Goal: Task Accomplishment & Management: Manage account settings

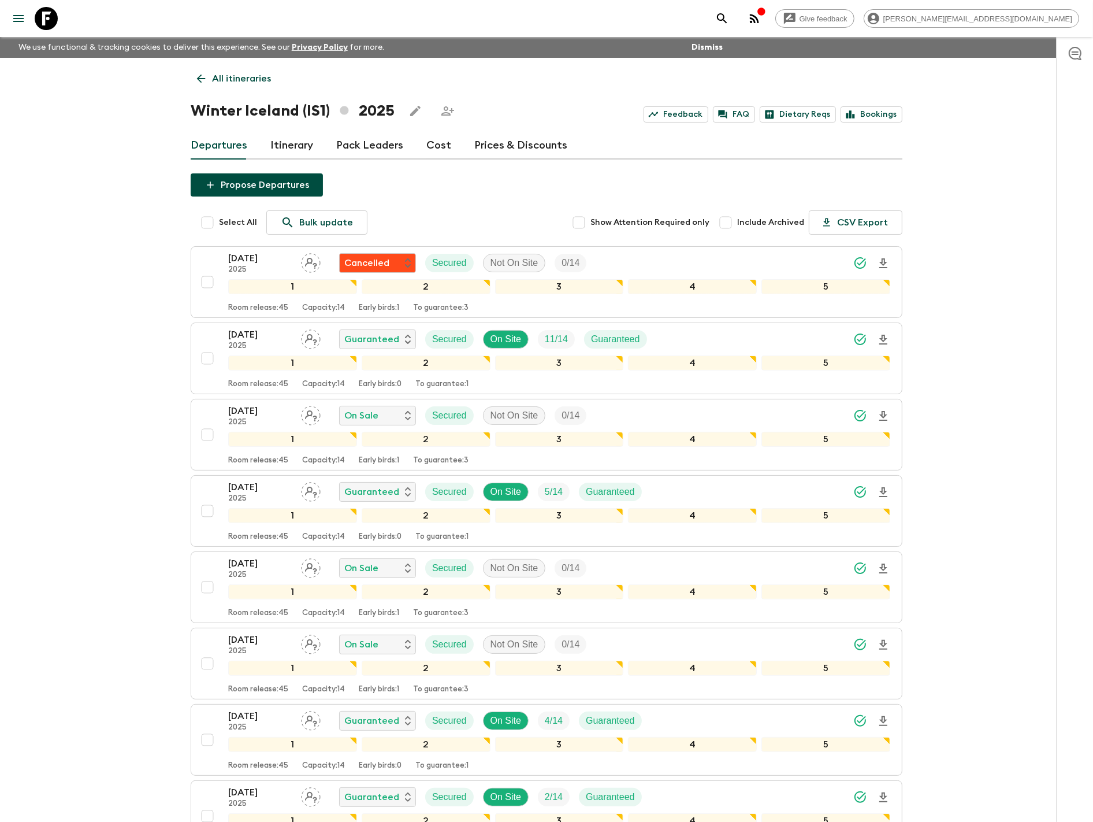
drag, startPoint x: 223, startPoint y: 76, endPoint x: 254, endPoint y: 76, distance: 31.8
click at [223, 76] on p "All itineraries" at bounding box center [241, 79] width 59 height 14
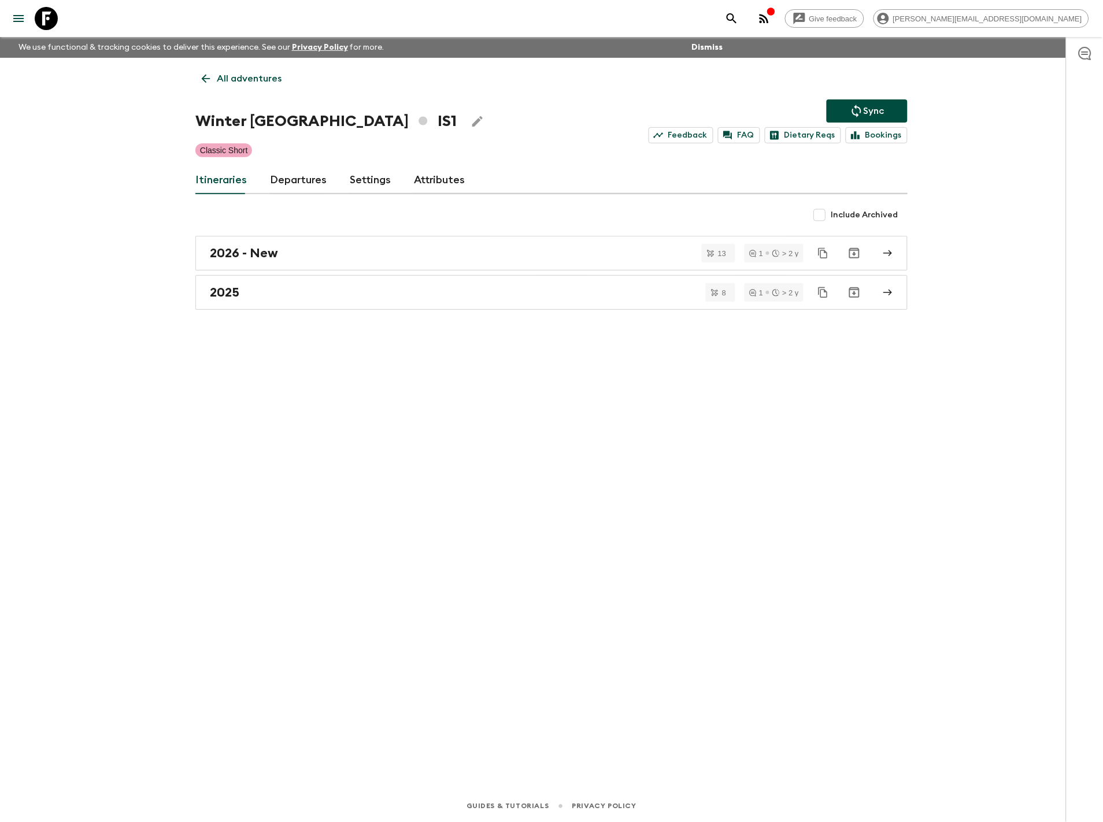
click at [224, 61] on div "All adventures Winter [GEOGRAPHIC_DATA] IS1 Sync Feedback FAQ Dietary Reqs Book…" at bounding box center [551, 408] width 740 height 700
click at [229, 87] on link "All adventures" at bounding box center [241, 78] width 92 height 23
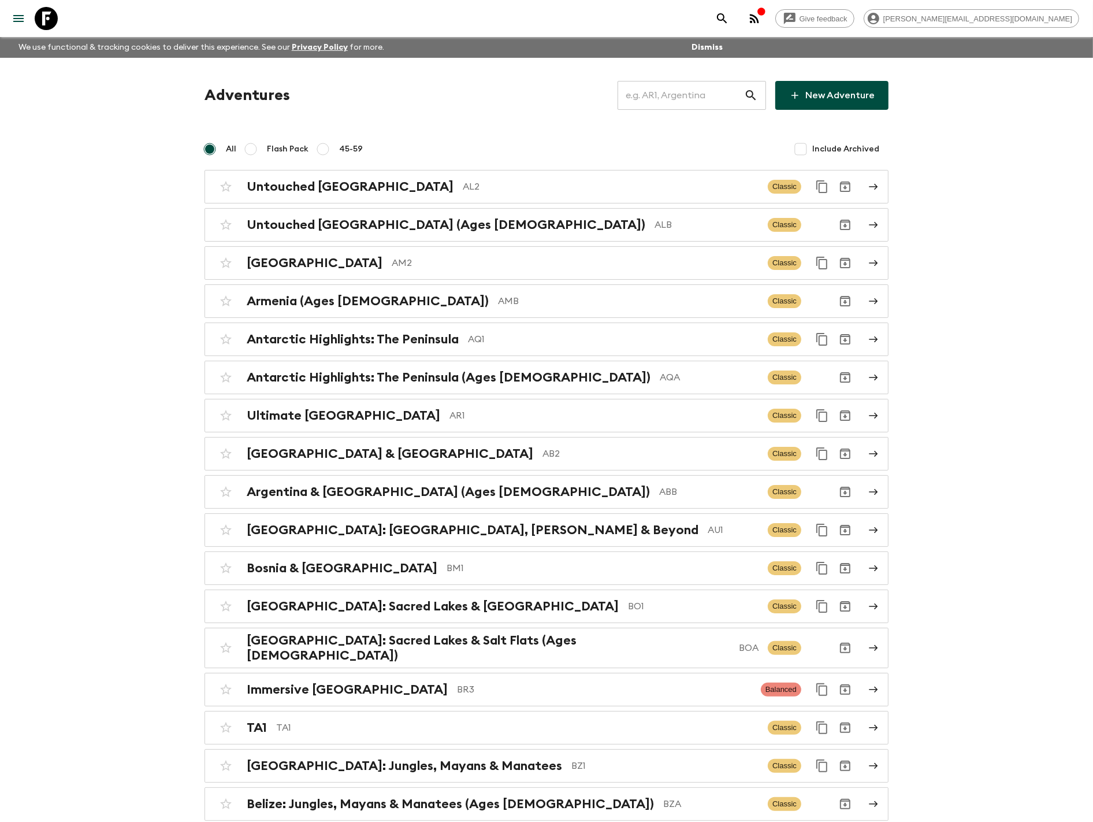
click at [689, 101] on input "text" at bounding box center [681, 95] width 127 height 32
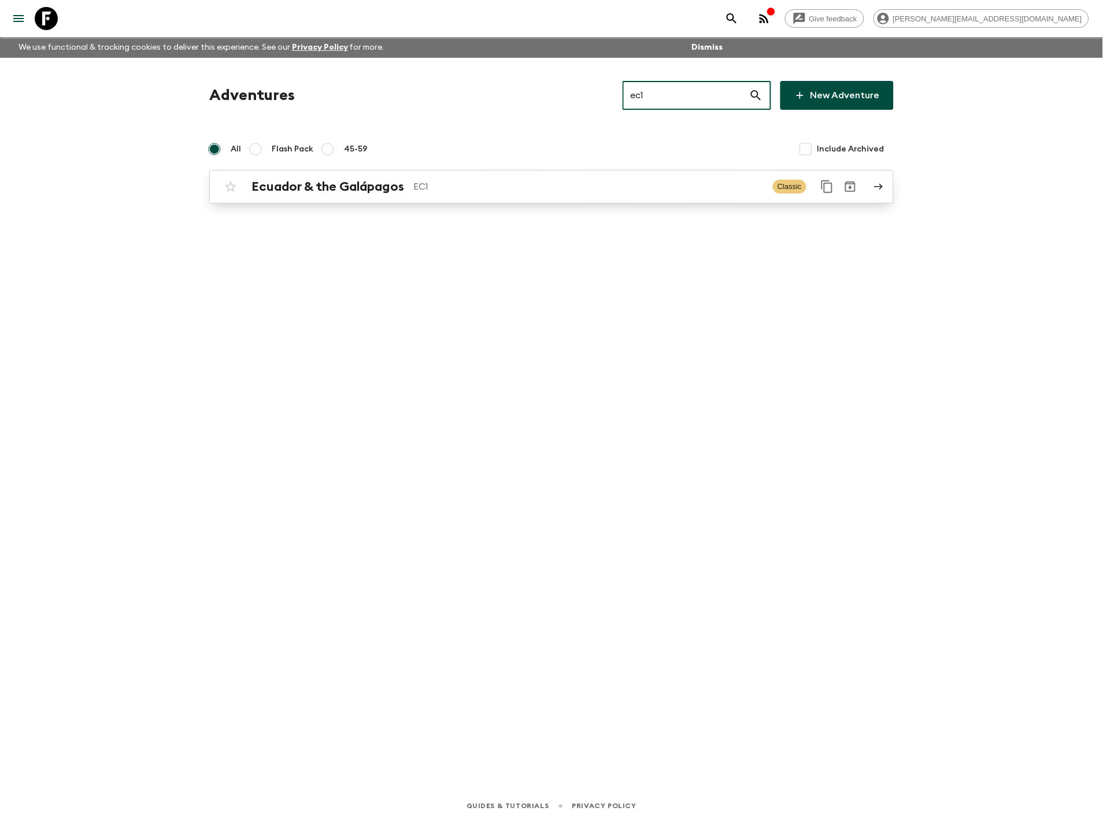
type input "ec1"
click at [442, 189] on p "EC1" at bounding box center [588, 187] width 350 height 14
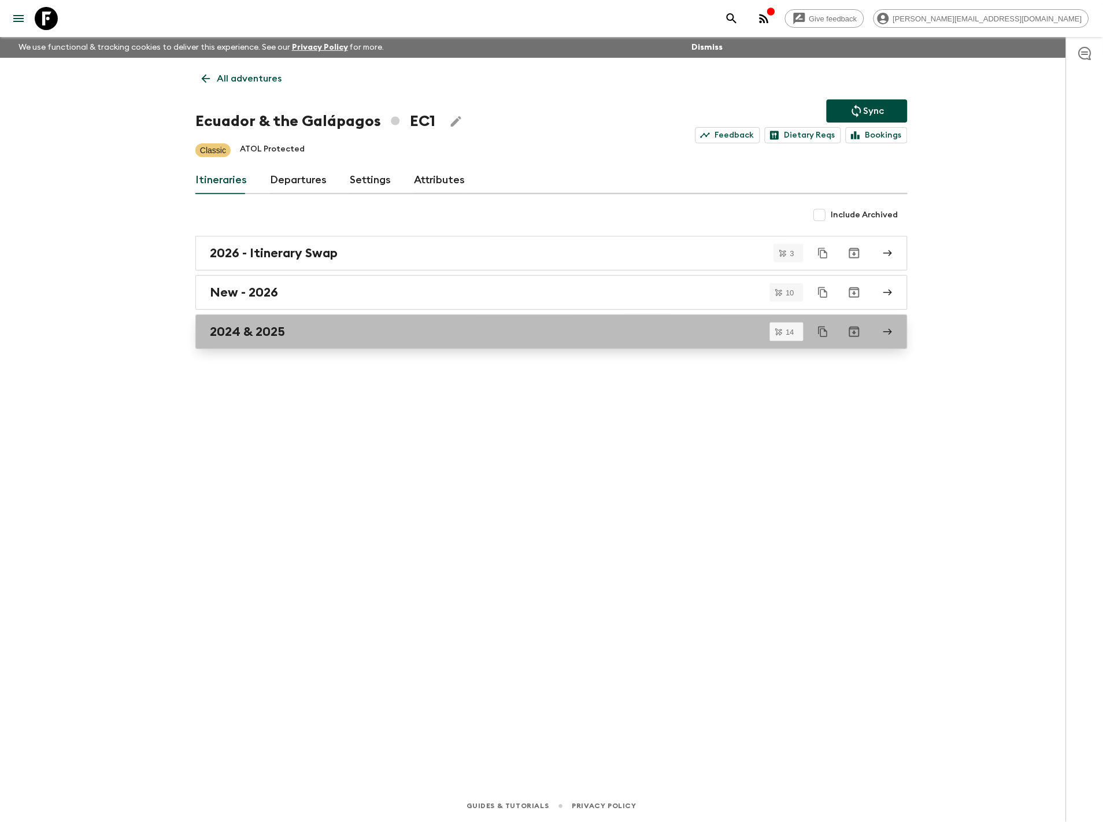
click at [420, 332] on div "2024 & 2025" at bounding box center [540, 331] width 661 height 15
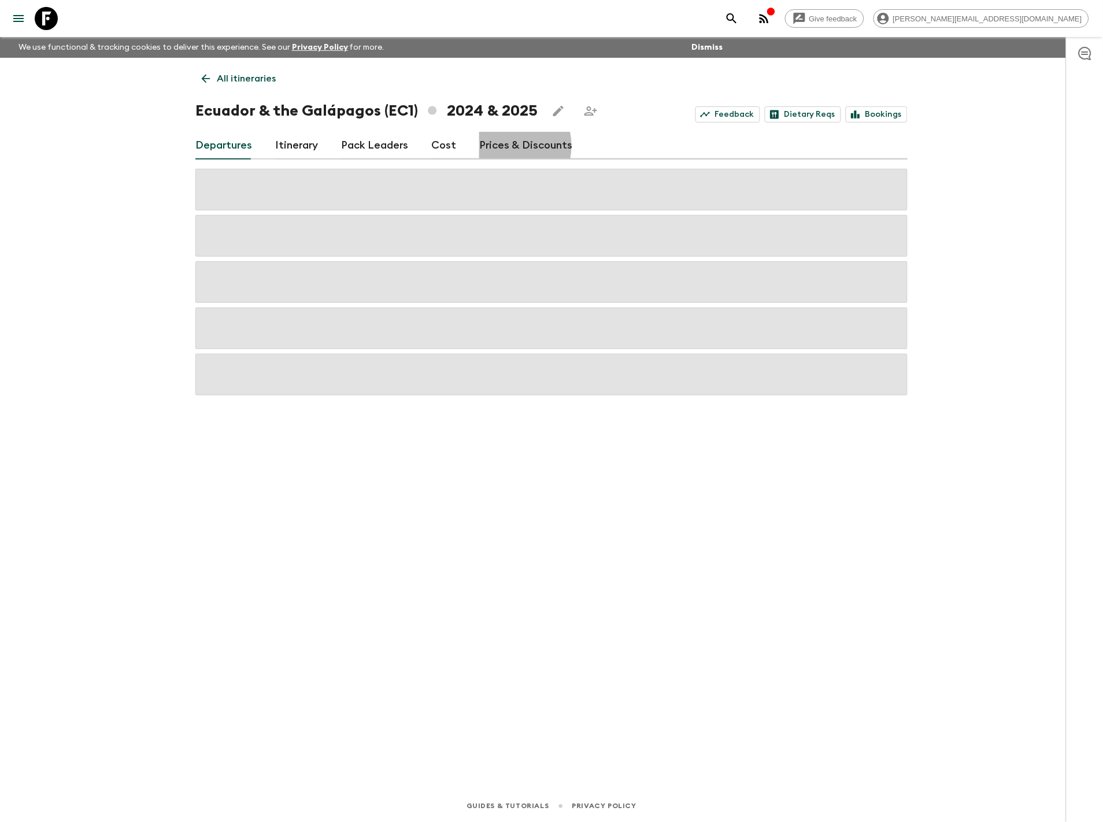
click at [503, 146] on link "Prices & Discounts" at bounding box center [525, 146] width 93 height 28
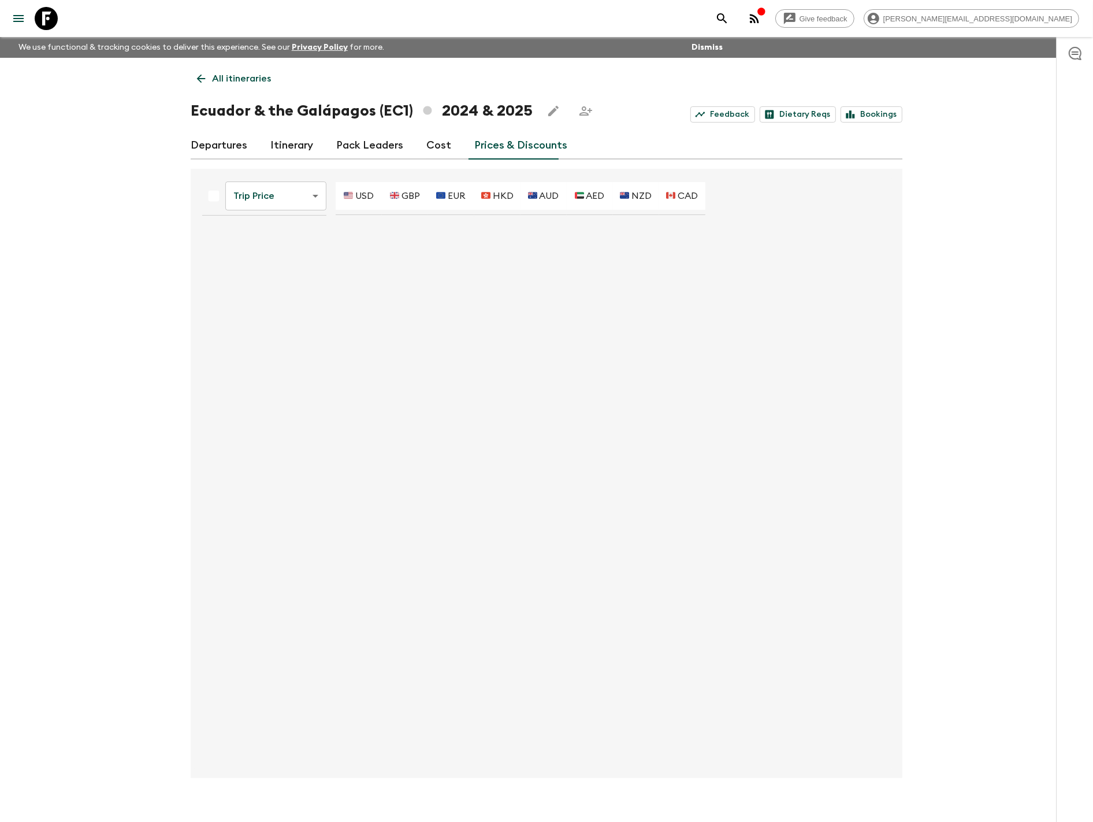
click at [232, 80] on p "All itineraries" at bounding box center [241, 79] width 59 height 14
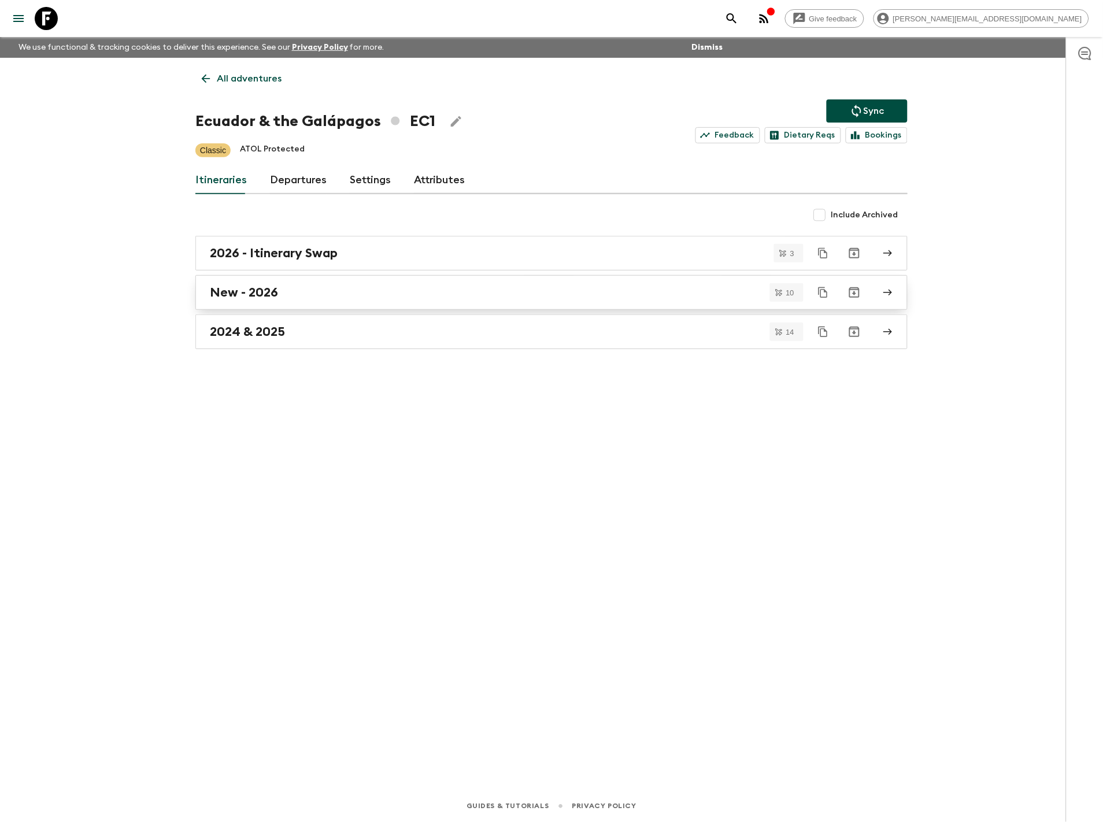
click at [327, 301] on link "New - 2026" at bounding box center [551, 292] width 712 height 35
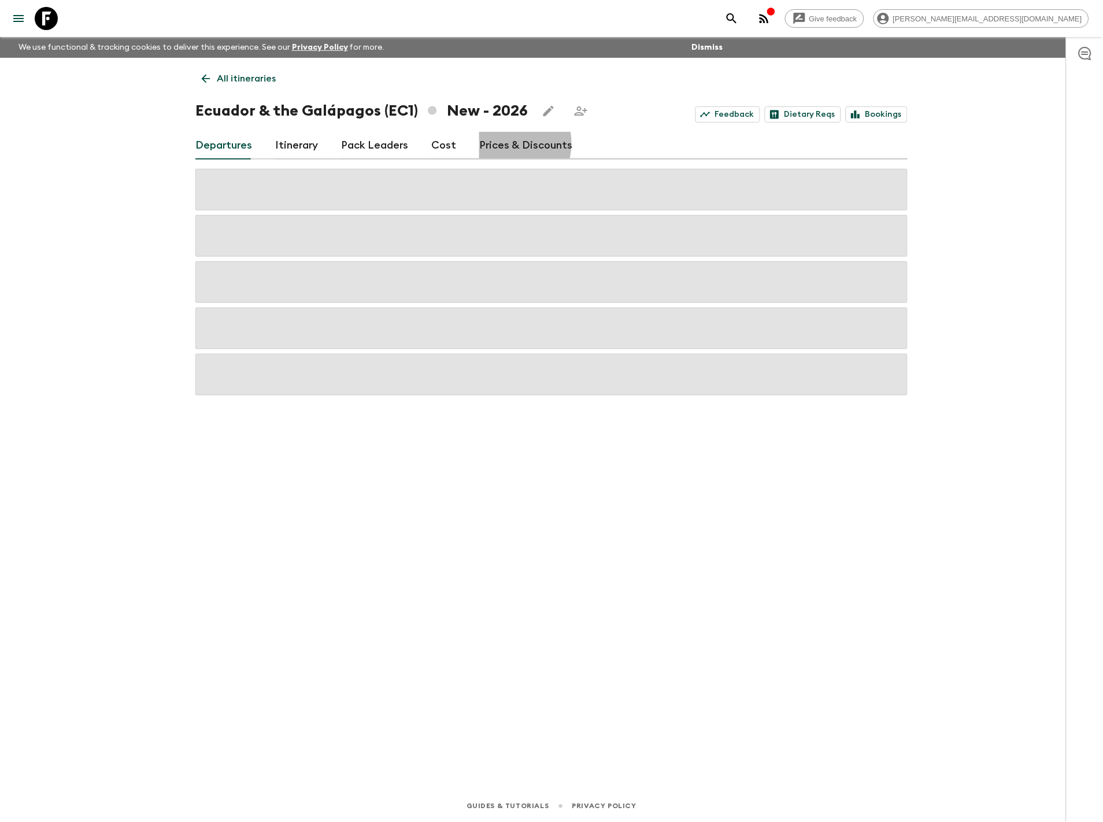
click at [498, 143] on link "Prices & Discounts" at bounding box center [525, 146] width 93 height 28
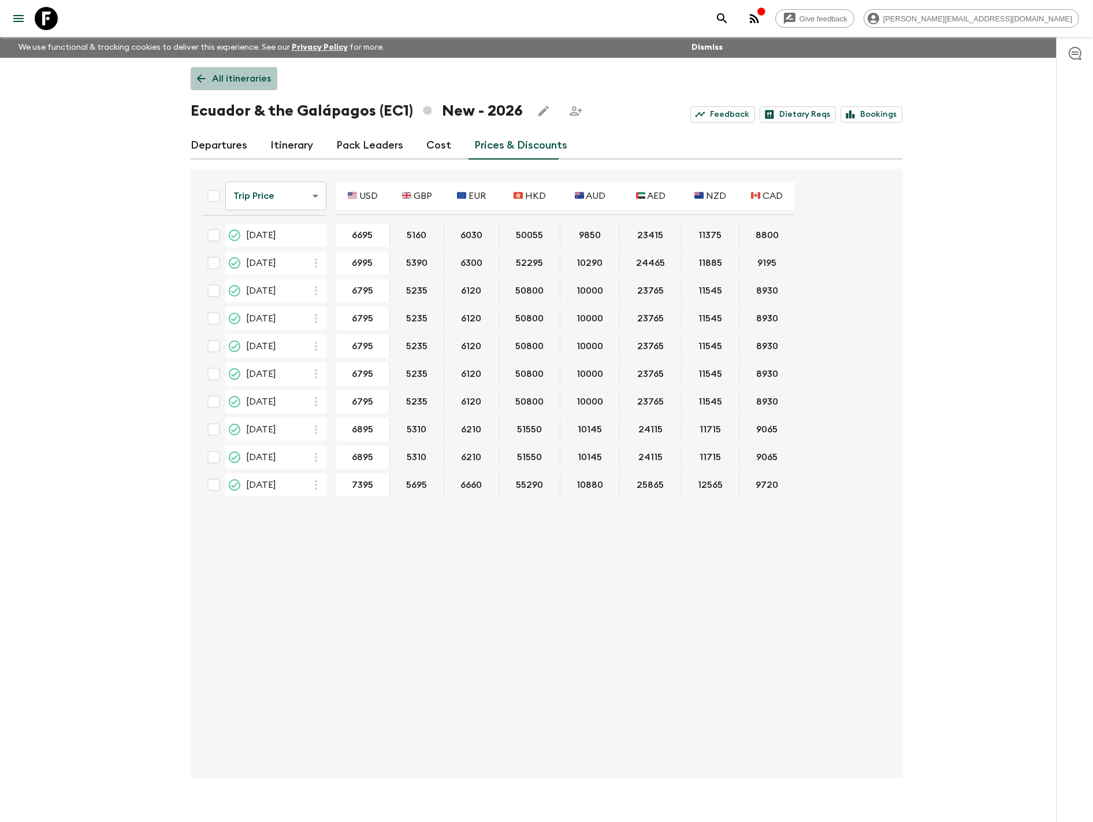
click at [235, 80] on p "All itineraries" at bounding box center [241, 79] width 59 height 14
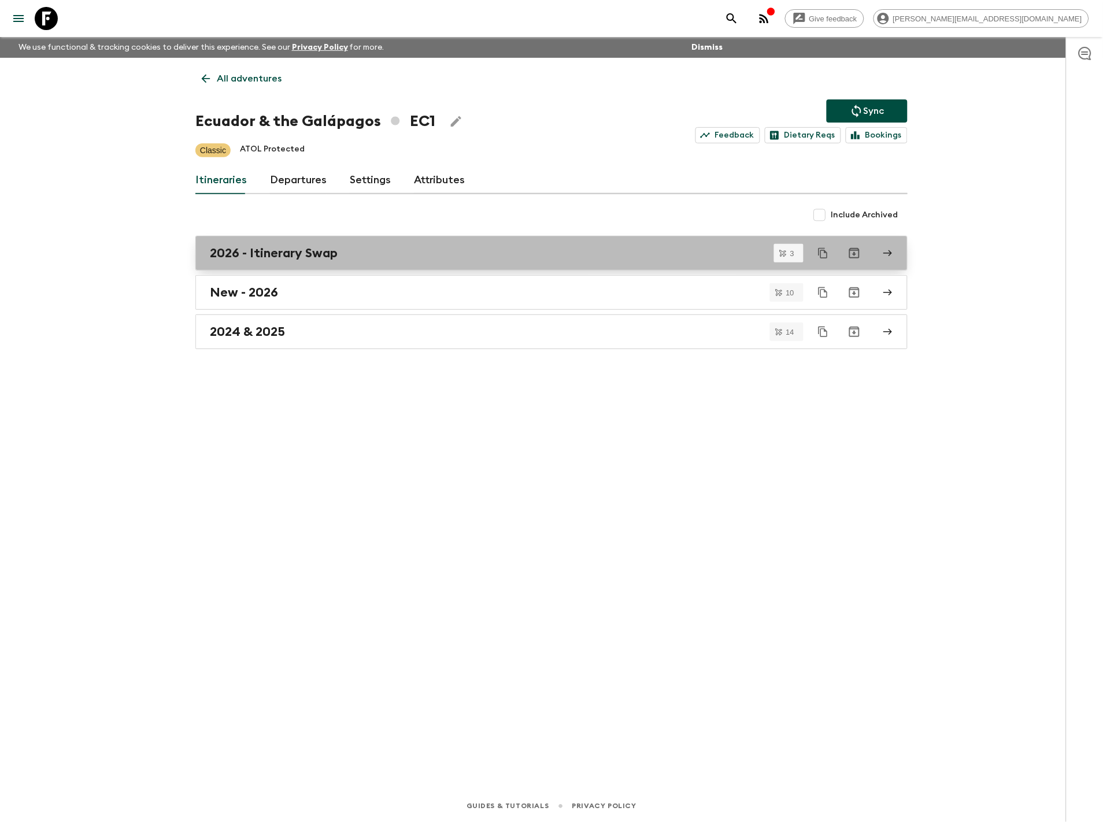
click at [285, 251] on h2 "2026 - Itinerary Swap" at bounding box center [274, 253] width 128 height 15
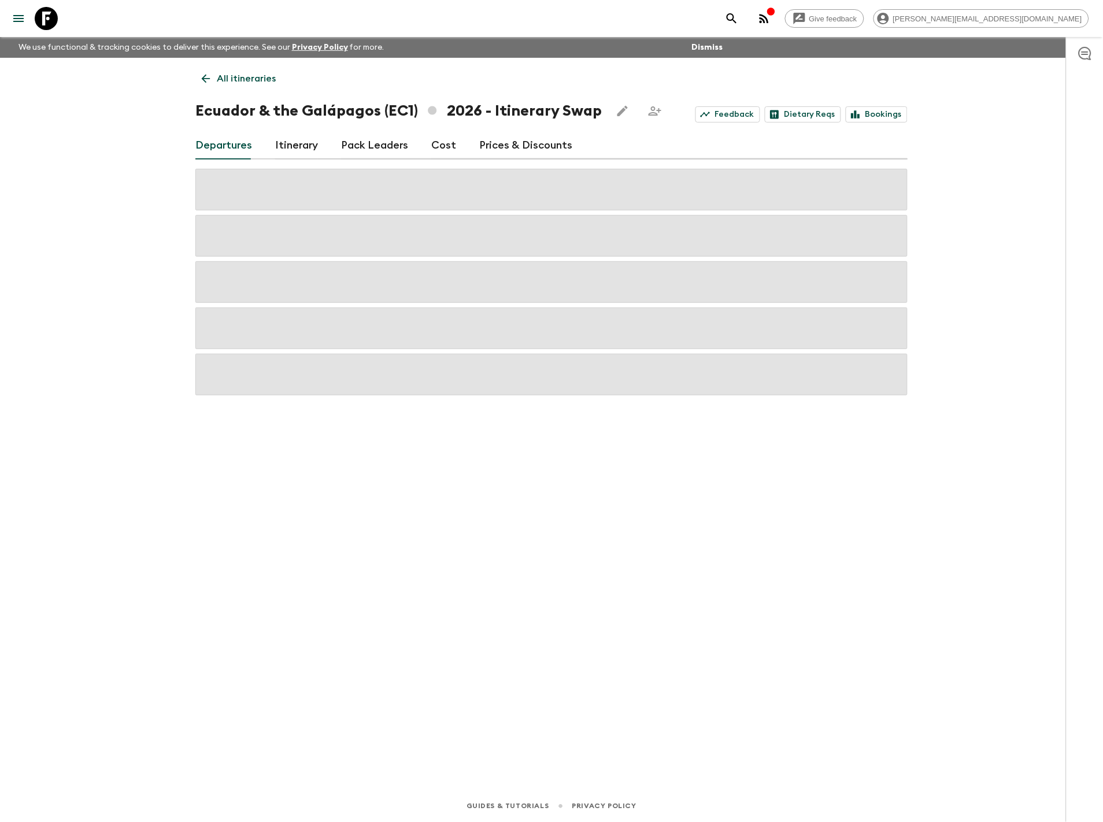
click at [509, 140] on link "Prices & Discounts" at bounding box center [525, 146] width 93 height 28
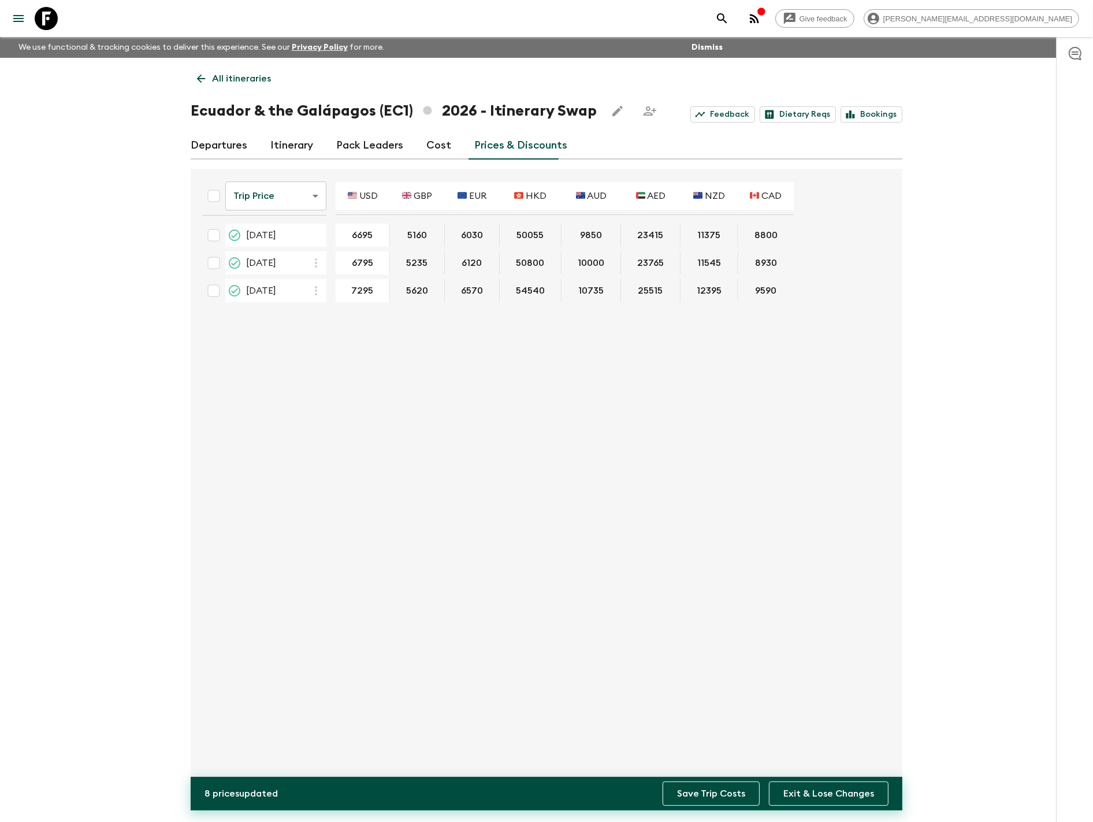
type input "7295"
click at [688, 787] on button "Save Trip Costs" at bounding box center [711, 793] width 97 height 24
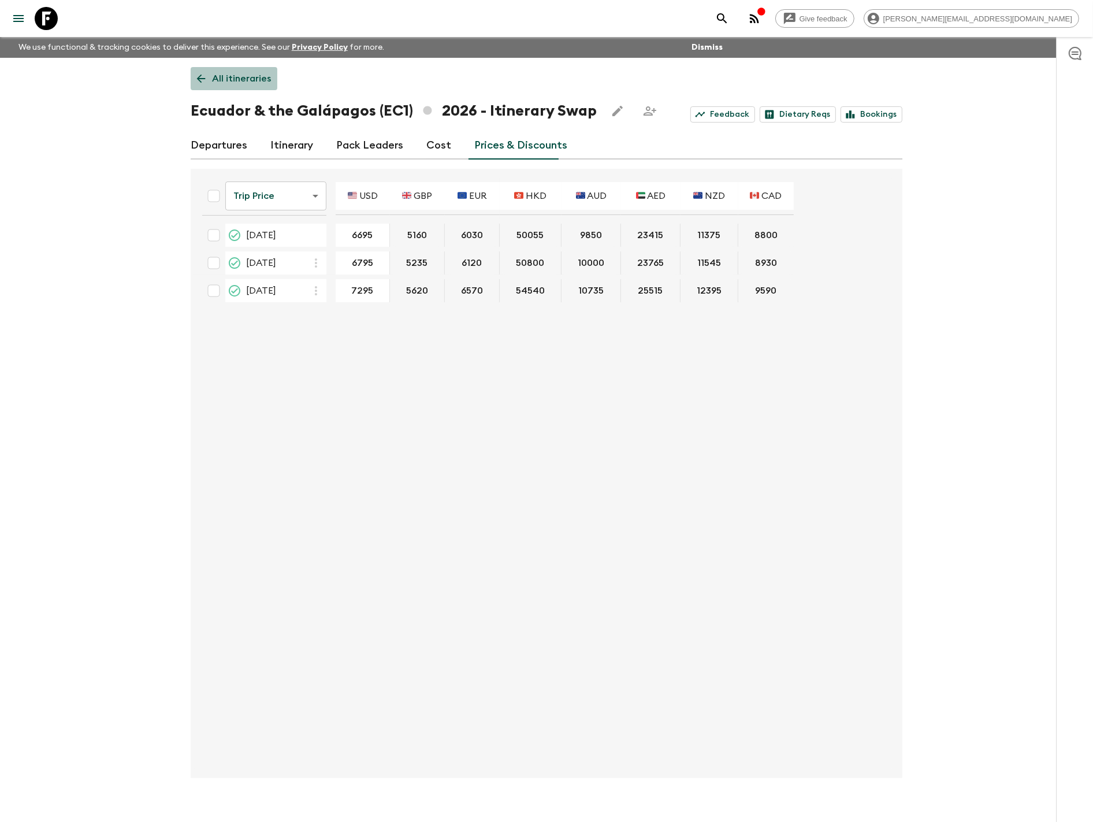
click at [243, 76] on p "All itineraries" at bounding box center [241, 79] width 59 height 14
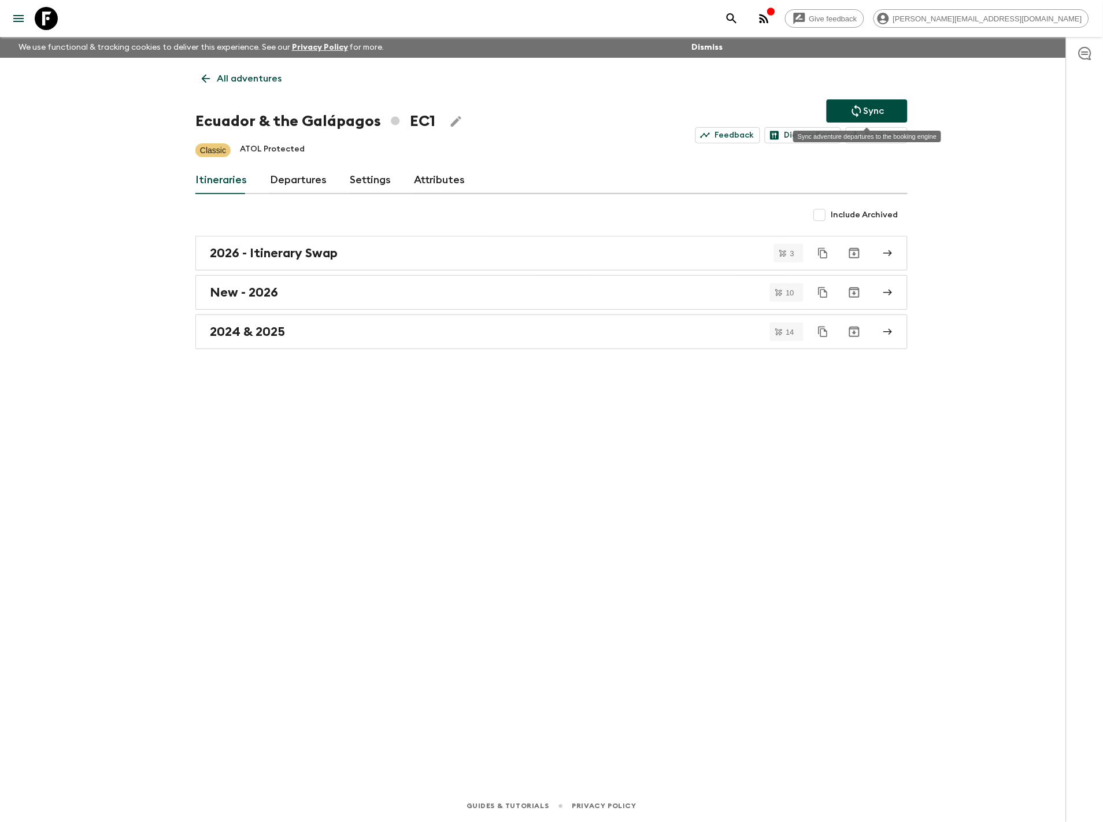
click at [892, 108] on button "Sync" at bounding box center [866, 110] width 81 height 23
click at [863, 106] on p "Sync" at bounding box center [873, 111] width 21 height 14
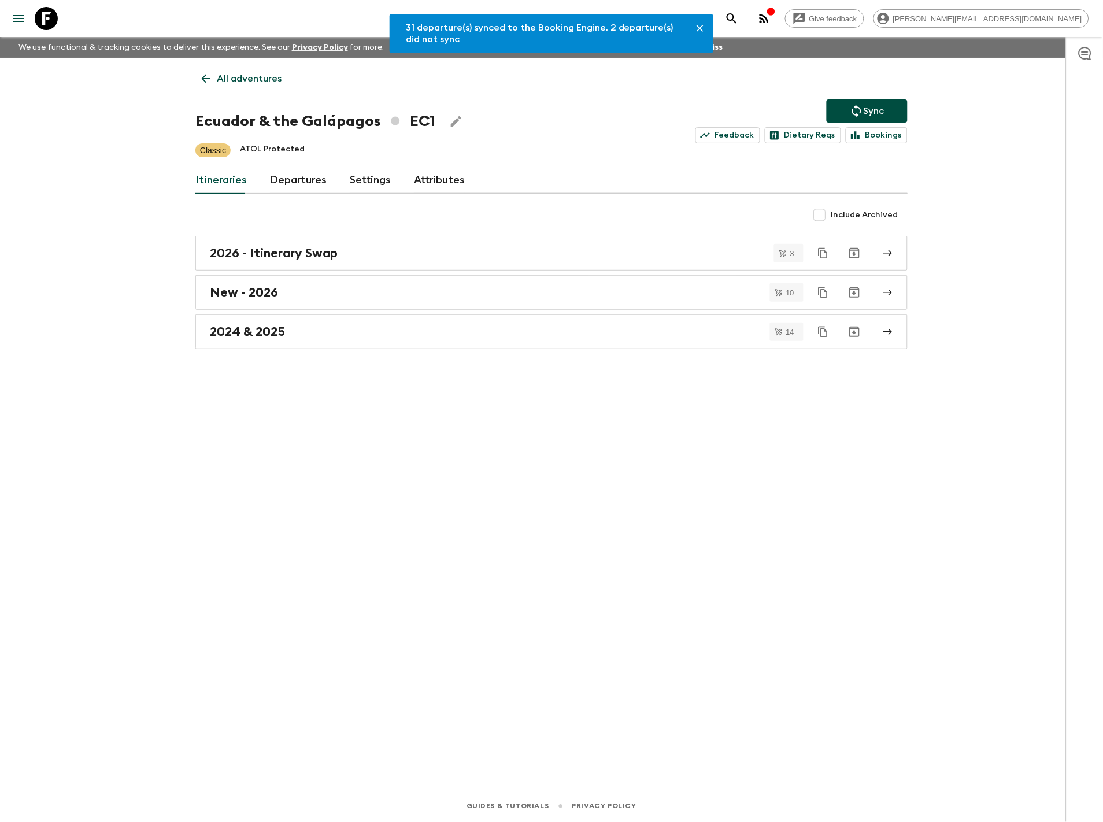
click at [253, 85] on p "All adventures" at bounding box center [249, 79] width 65 height 14
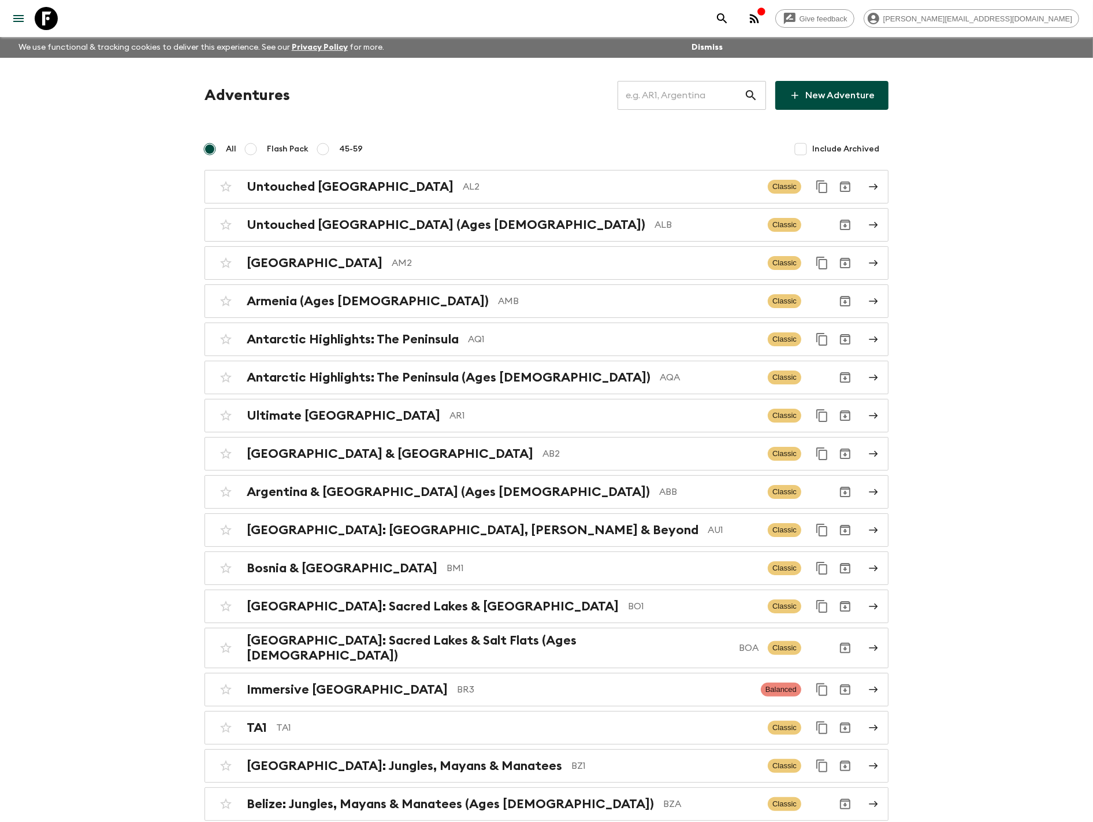
click at [663, 95] on input "text" at bounding box center [681, 95] width 127 height 32
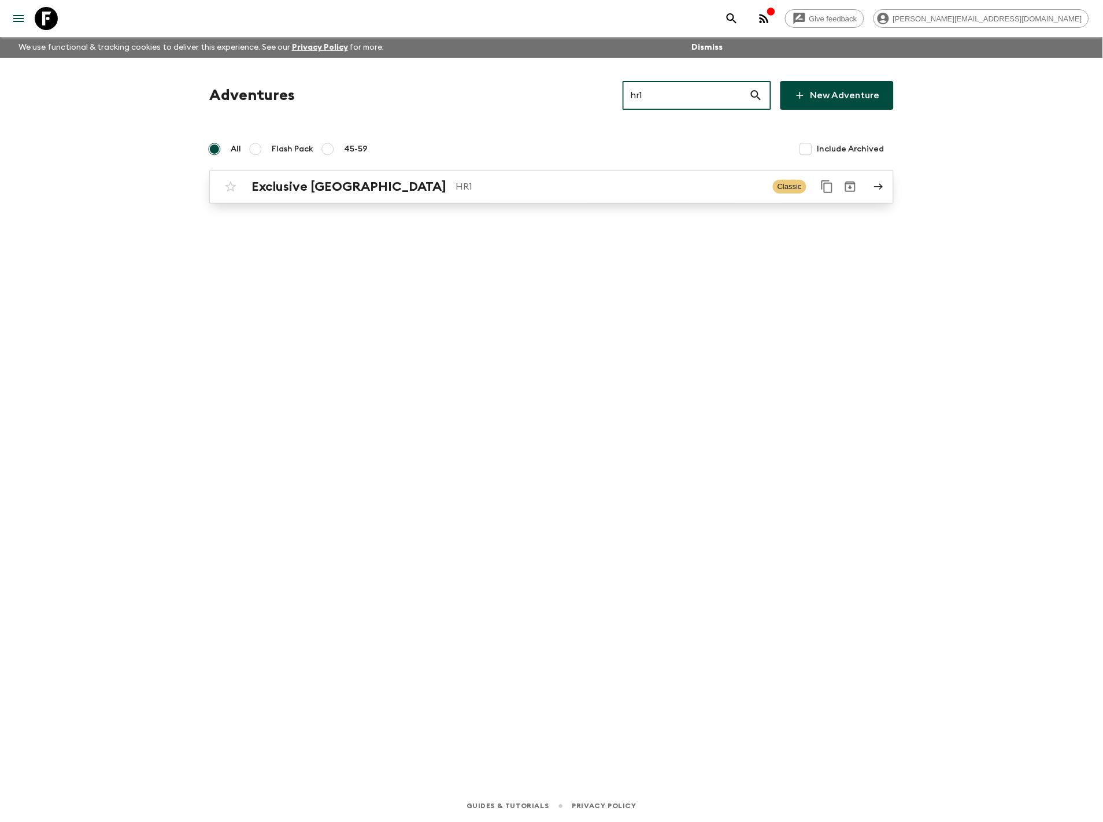
type input "hr1"
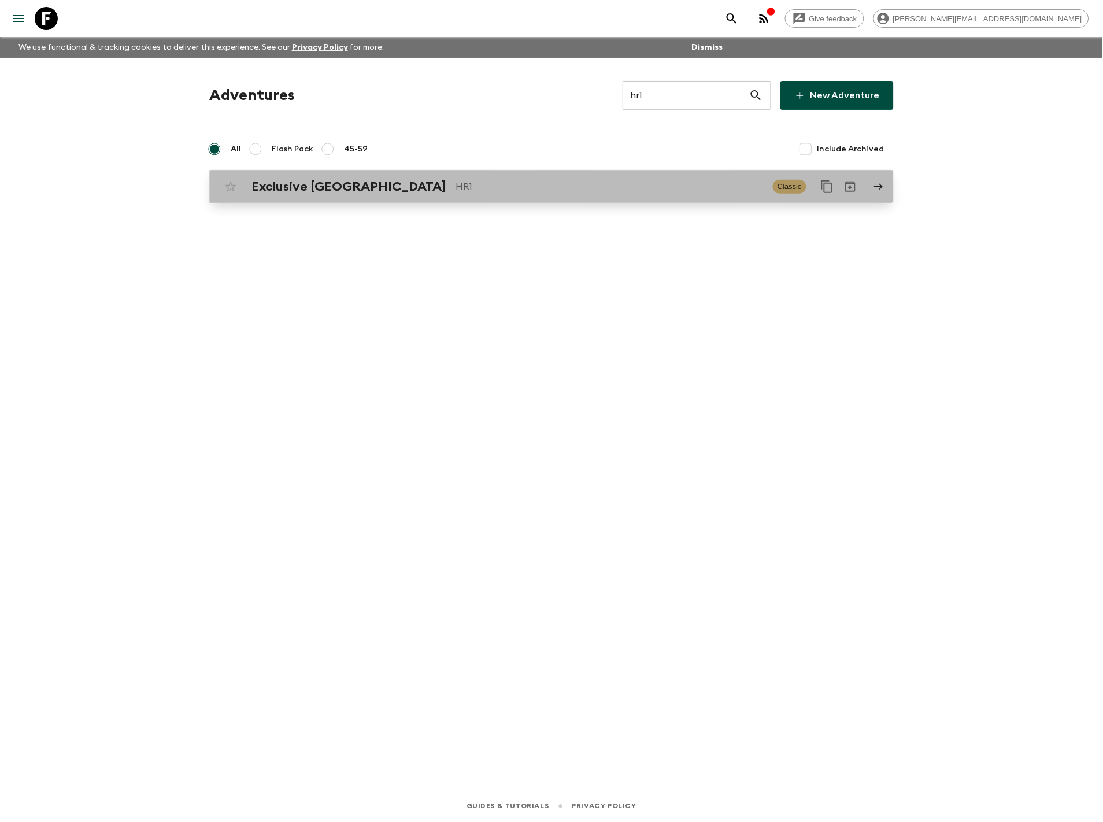
click at [455, 192] on p "HR1" at bounding box center [609, 187] width 308 height 14
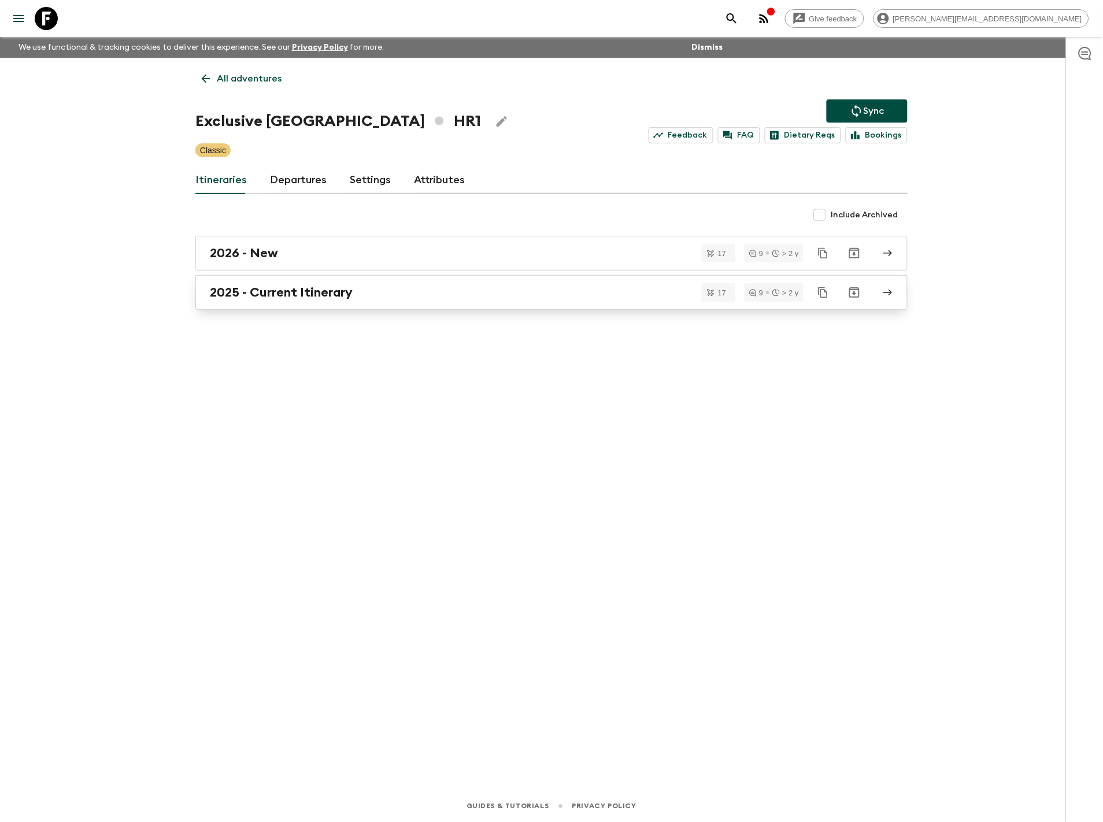
click at [368, 295] on div "2025 - Current Itinerary" at bounding box center [540, 292] width 661 height 15
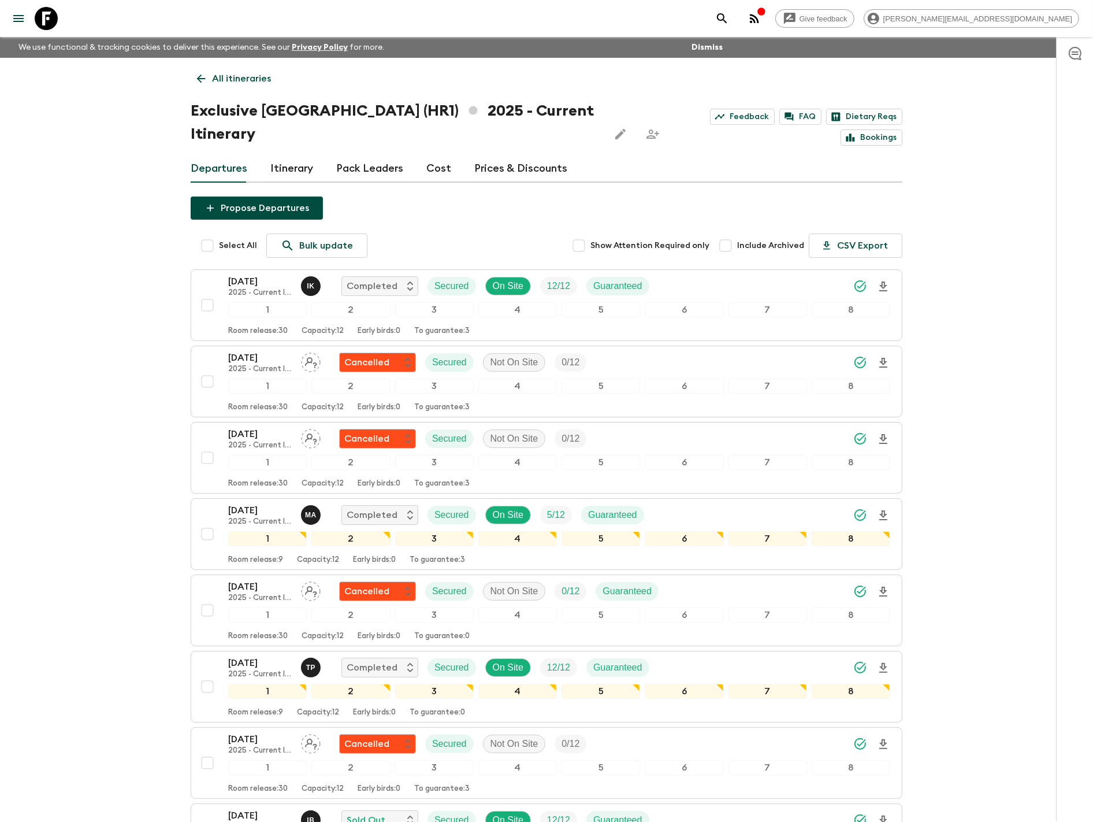
click at [526, 155] on link "Prices & Discounts" at bounding box center [520, 169] width 93 height 28
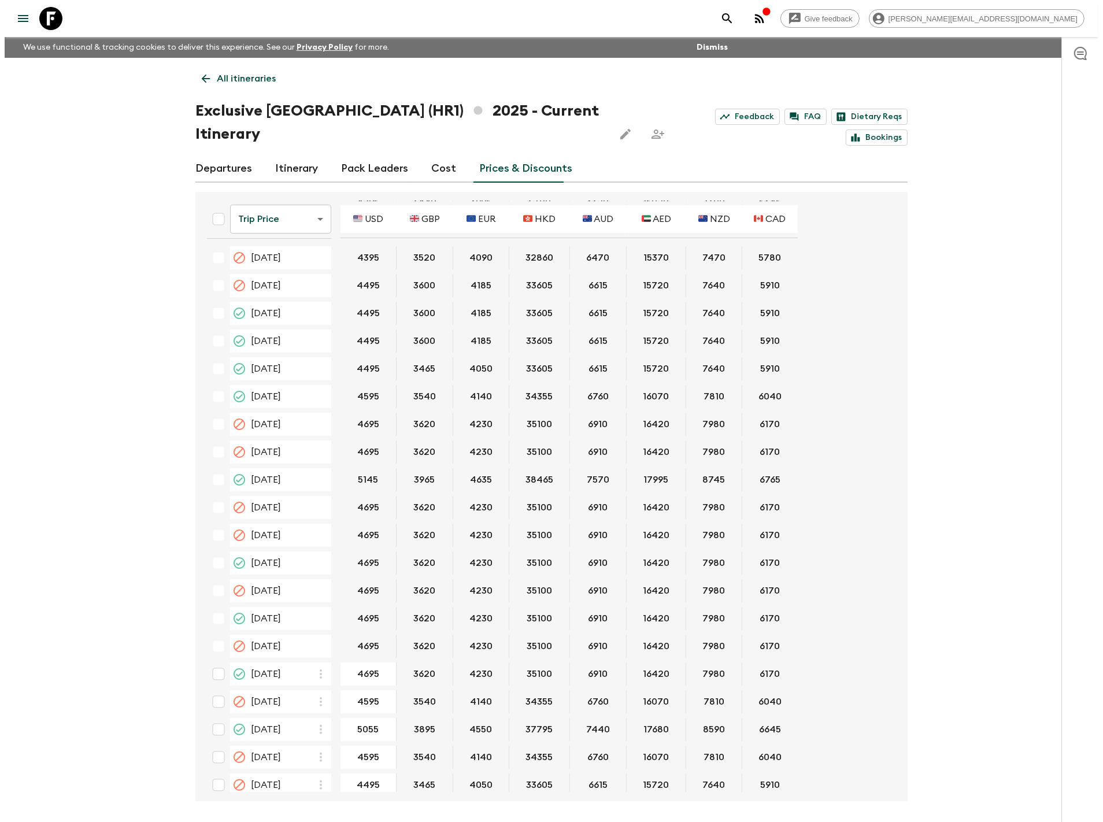
scroll to position [255, 0]
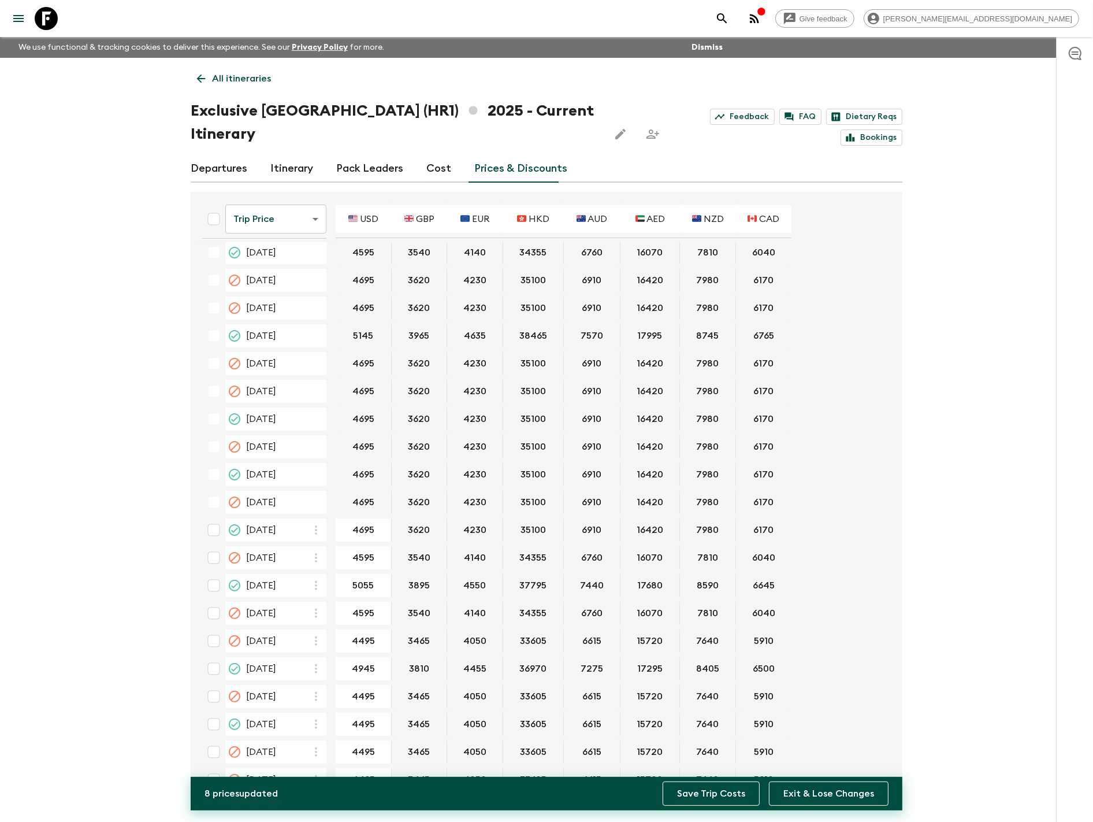
type input "4945"
click at [700, 795] on button "Save Trip Costs" at bounding box center [711, 793] width 97 height 24
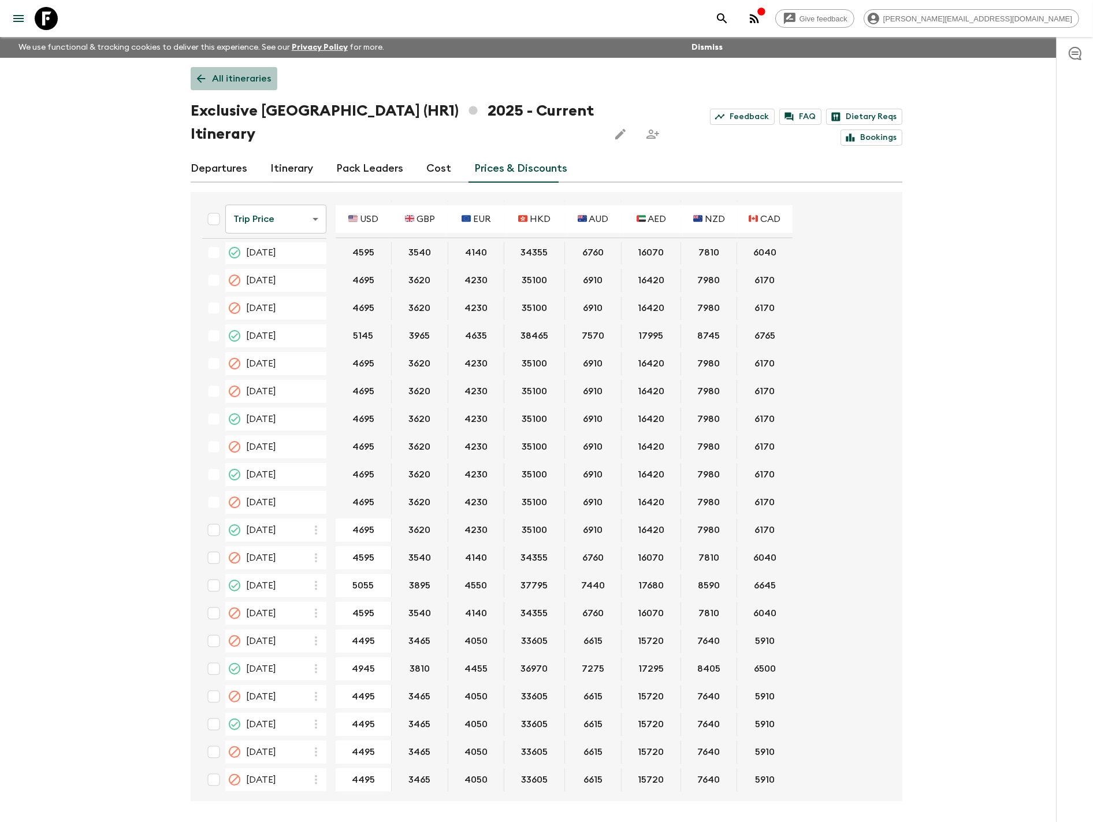
click at [224, 86] on link "All itineraries" at bounding box center [234, 78] width 87 height 23
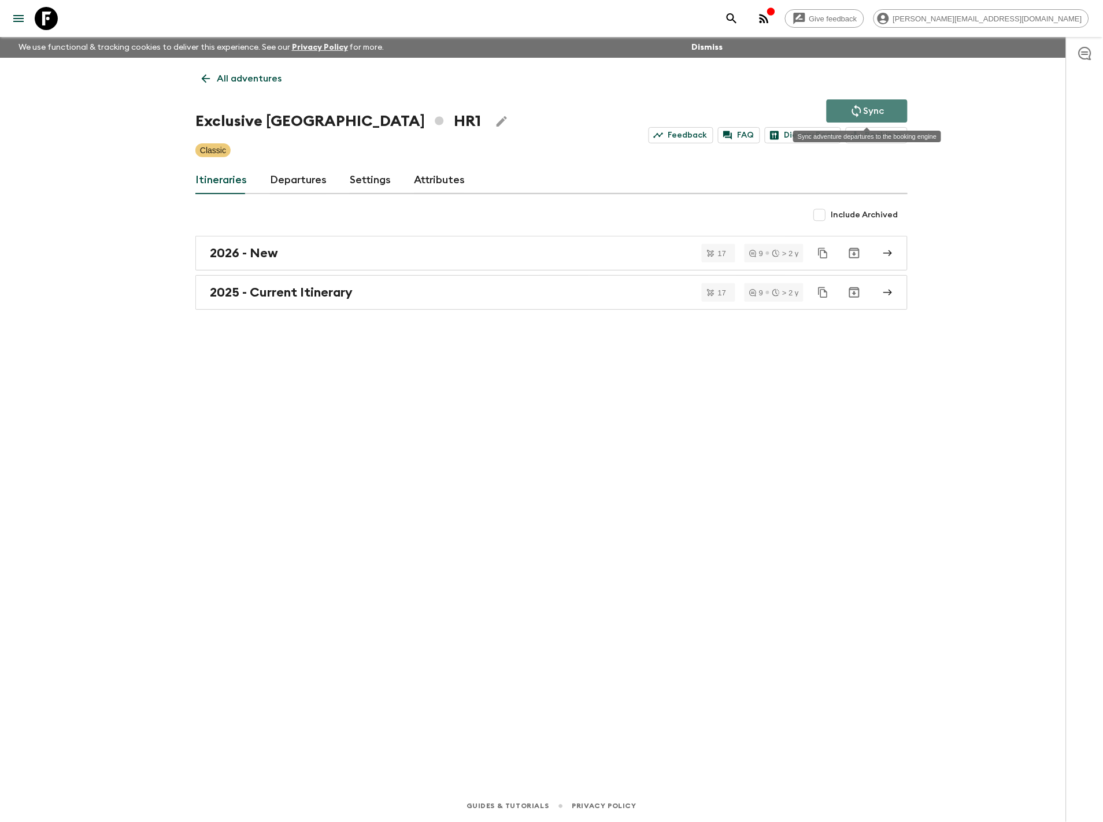
click at [852, 113] on icon "Sync adventure departures to the booking engine" at bounding box center [856, 111] width 9 height 13
